Goal: Task Accomplishment & Management: Use online tool/utility

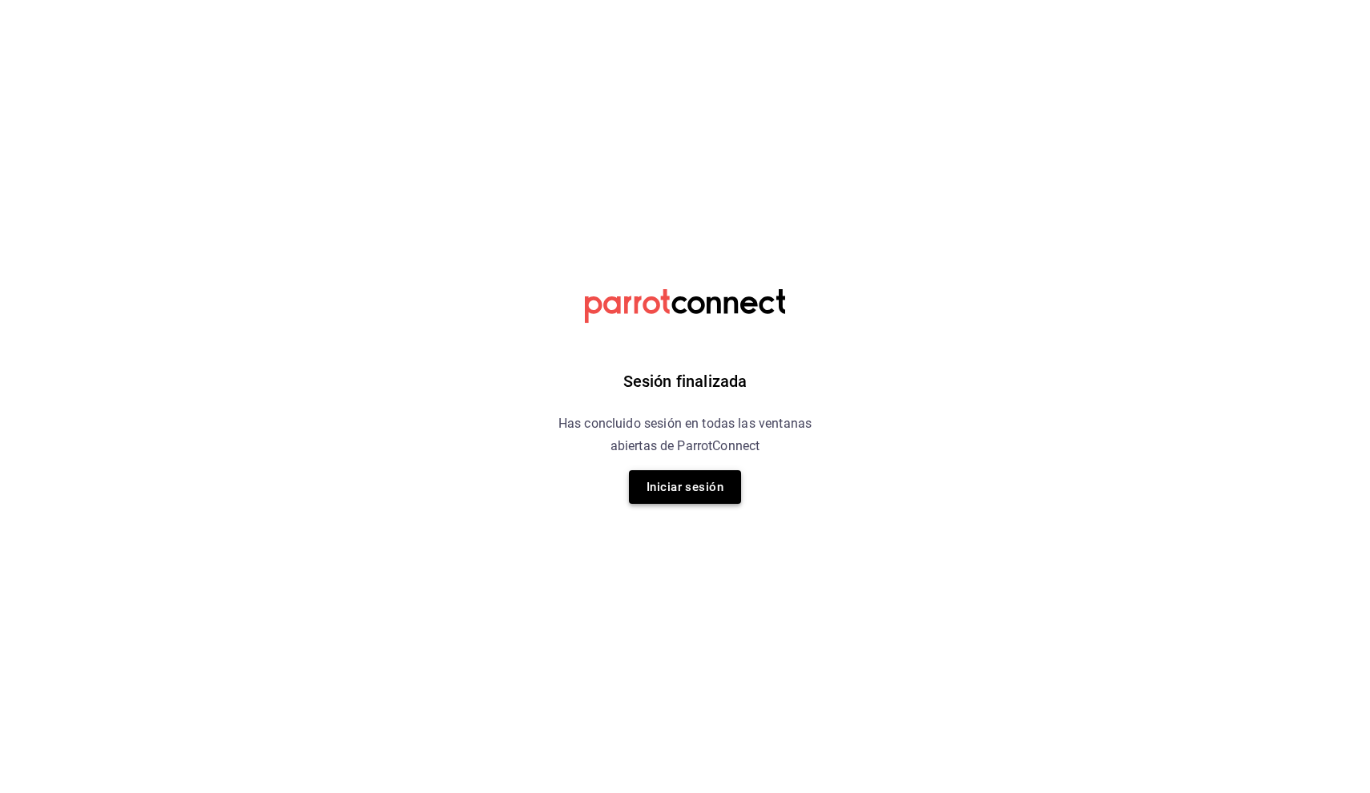
click at [703, 492] on button "Iniciar sesión" at bounding box center [685, 487] width 112 height 34
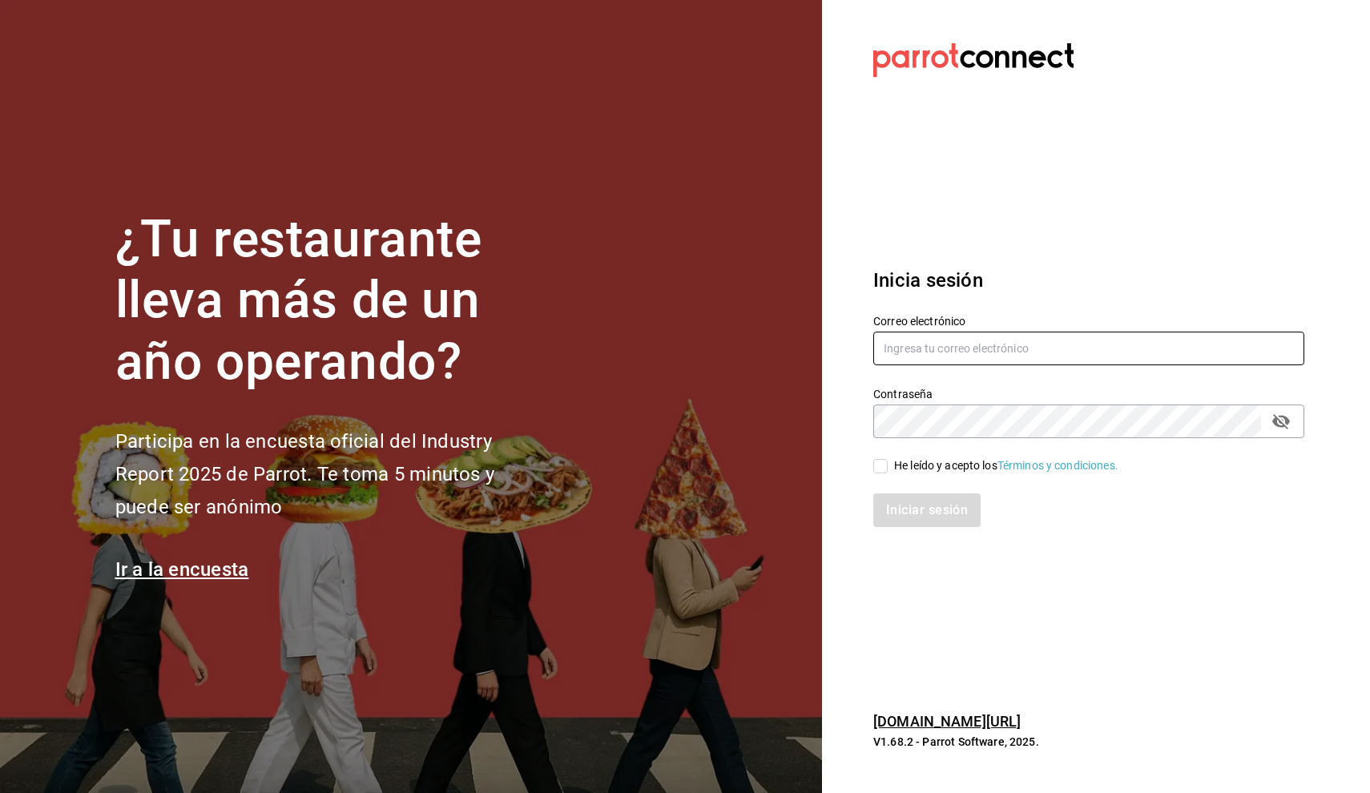
type input "[PERSON_NAME][EMAIL_ADDRESS][MEDICAL_DATA][DOMAIN_NAME]"
click at [883, 462] on input "He leído y acepto los Términos y condiciones." at bounding box center [880, 466] width 14 height 14
checkbox input "true"
click at [948, 510] on button "Iniciar sesión" at bounding box center [927, 511] width 109 height 34
